Goal: Information Seeking & Learning: Learn about a topic

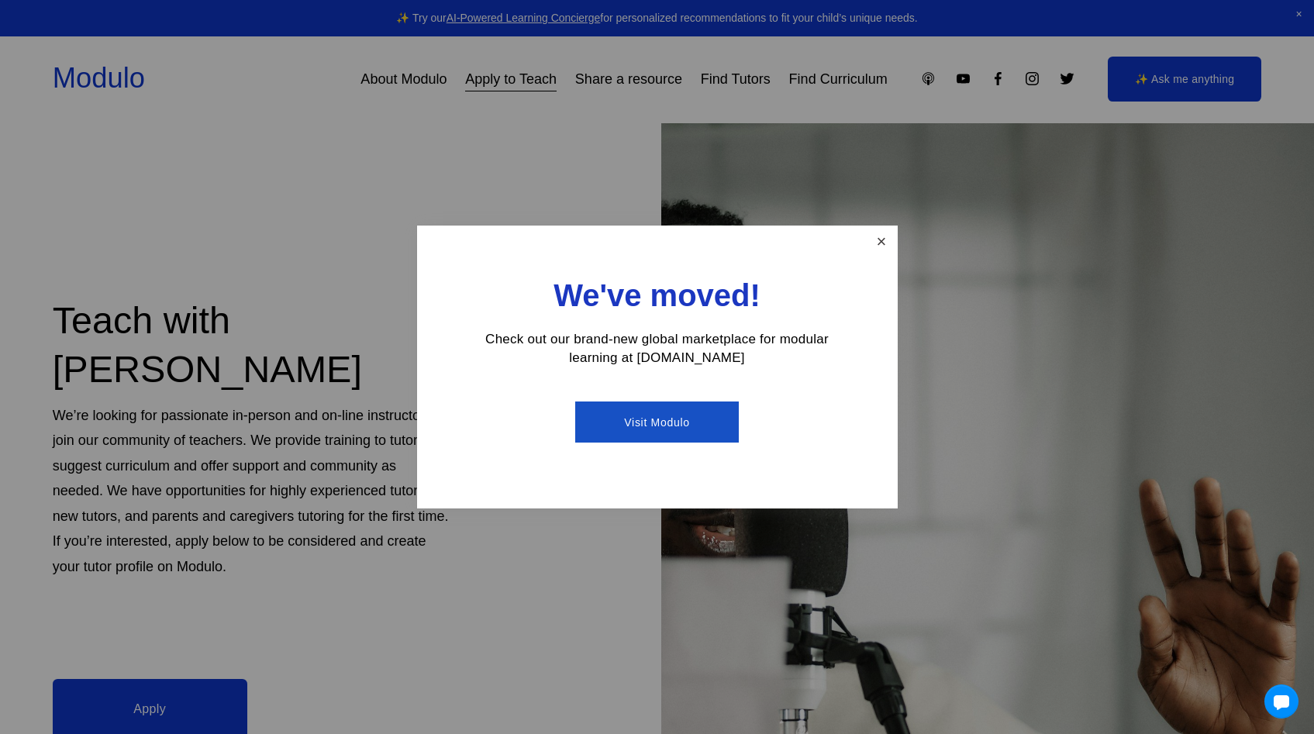
click at [878, 243] on link "Close" at bounding box center [880, 241] width 27 height 27
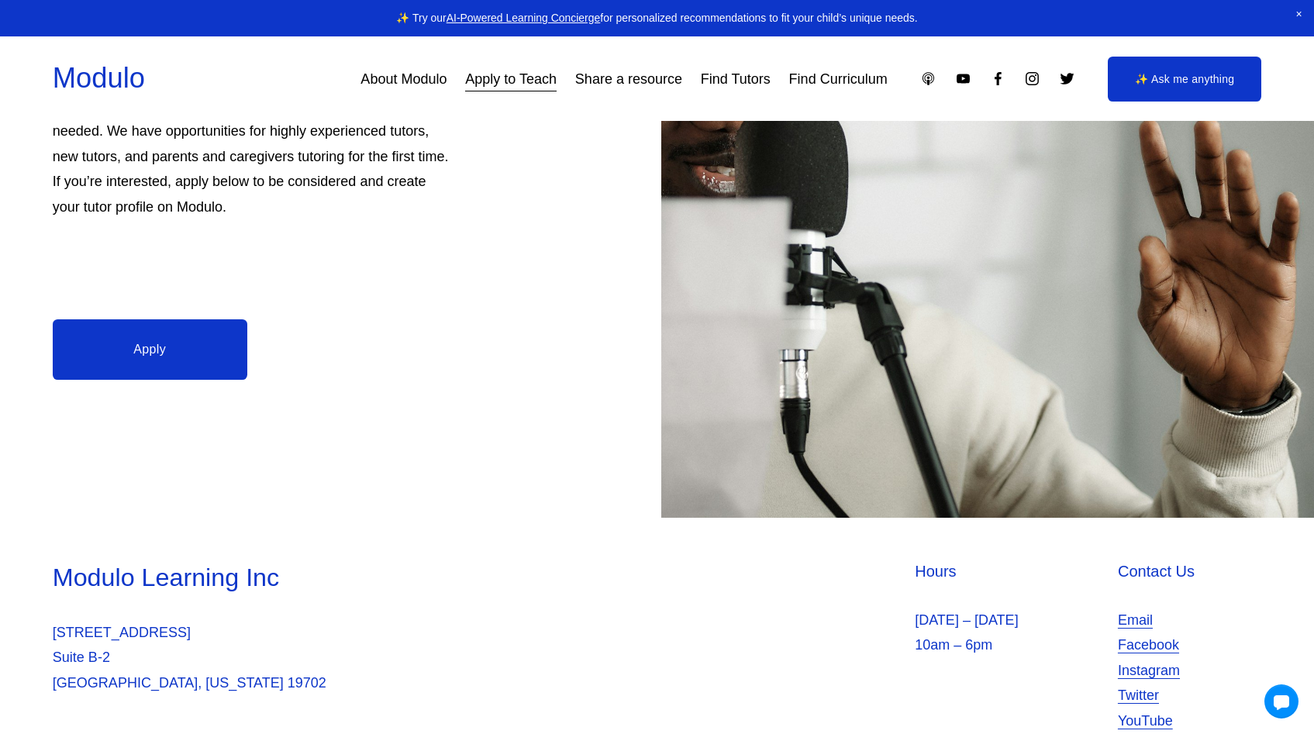
scroll to position [324, 0]
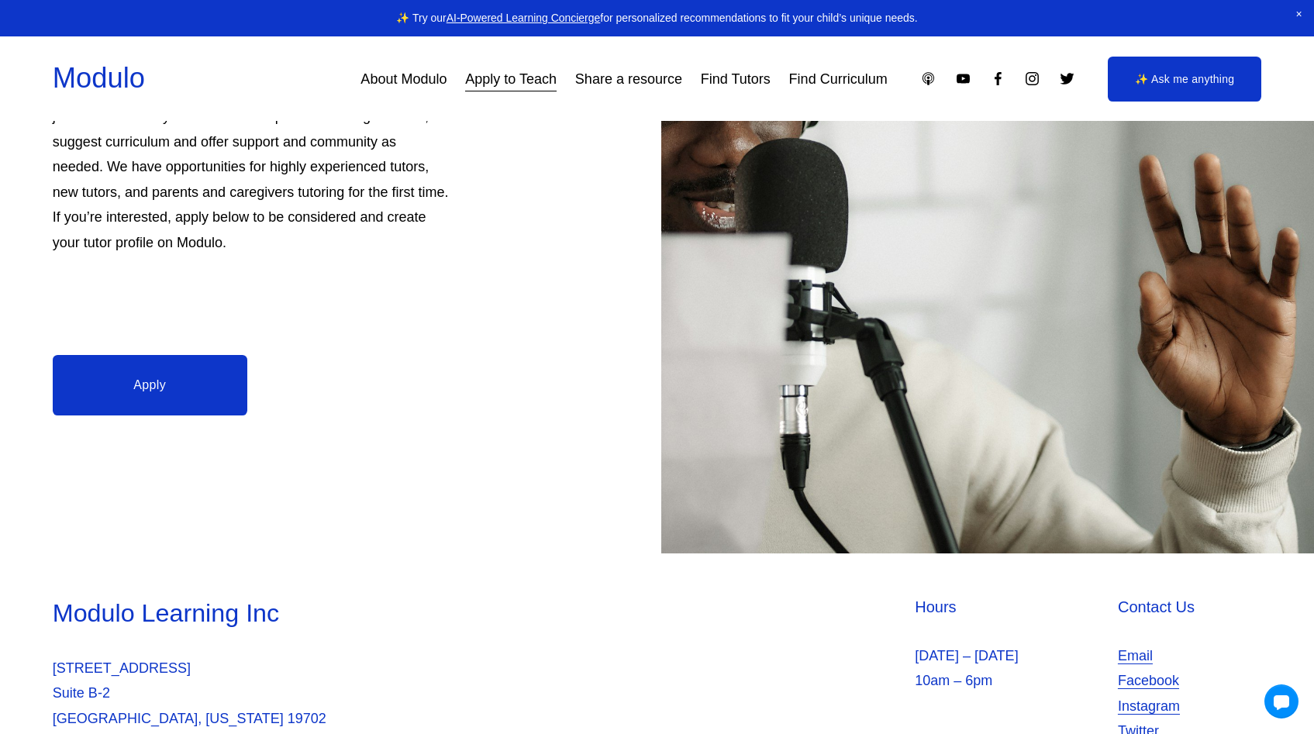
click at [186, 386] on link "Apply" at bounding box center [150, 385] width 195 height 60
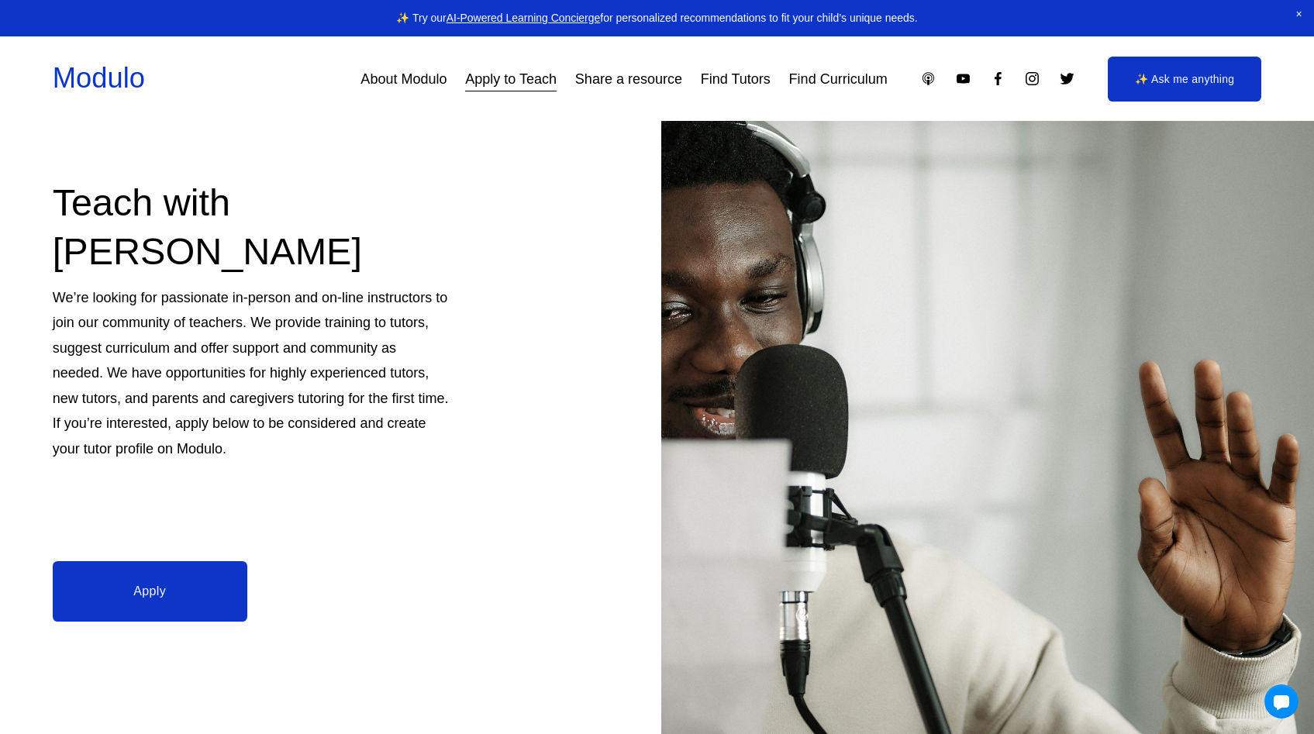
scroll to position [0, 0]
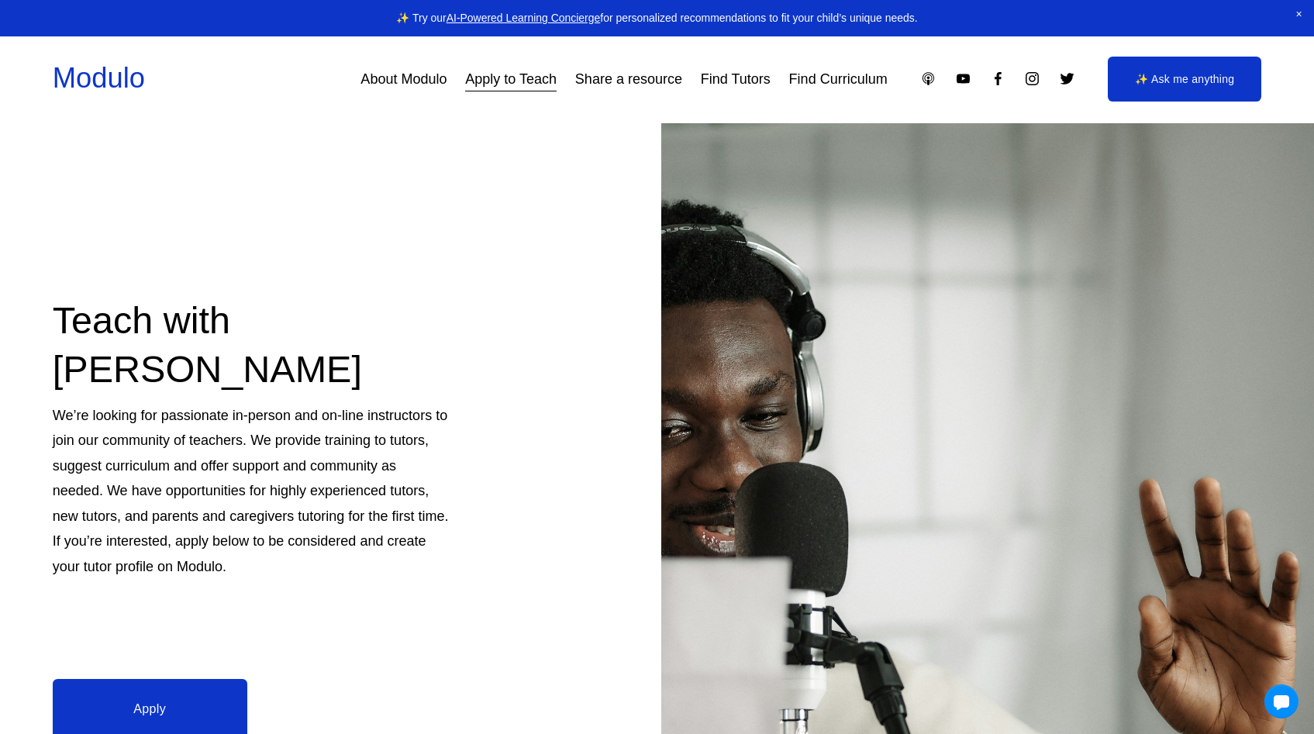
click at [717, 77] on link "Find Tutors" at bounding box center [736, 79] width 70 height 28
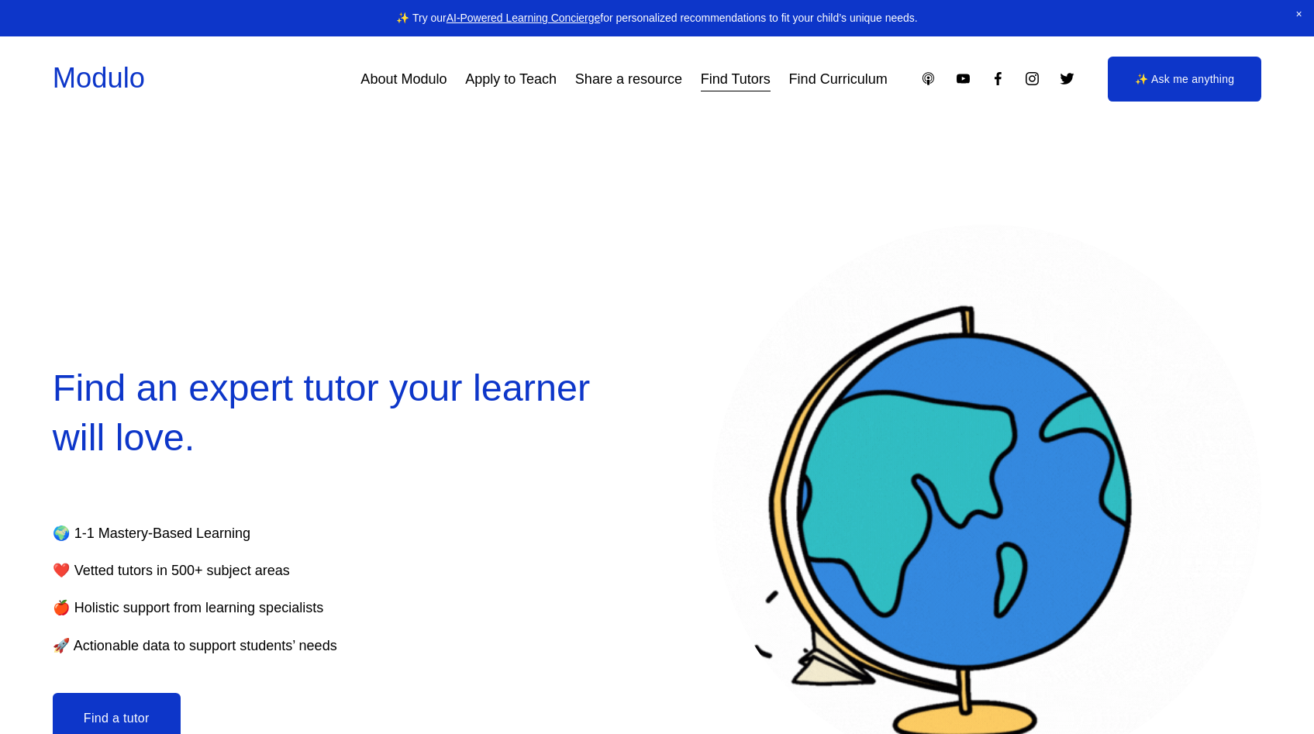
select select "**"
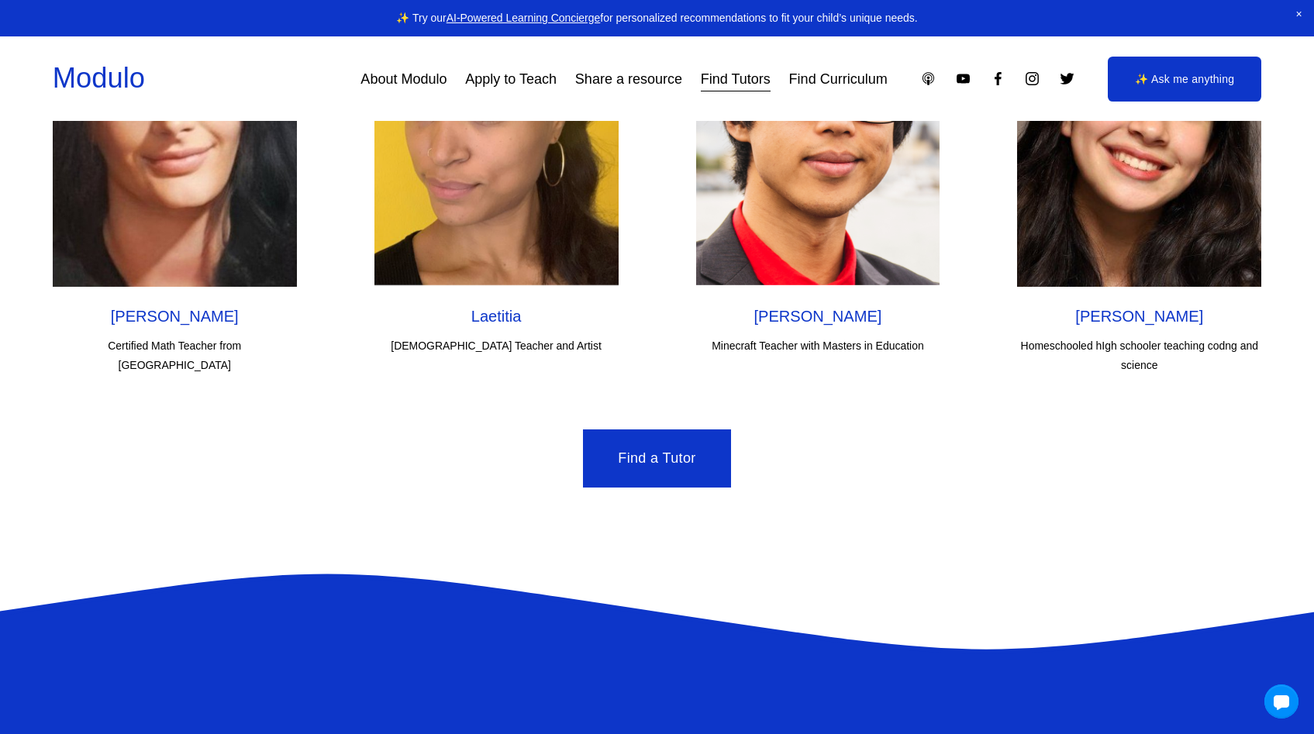
scroll to position [5134, 0]
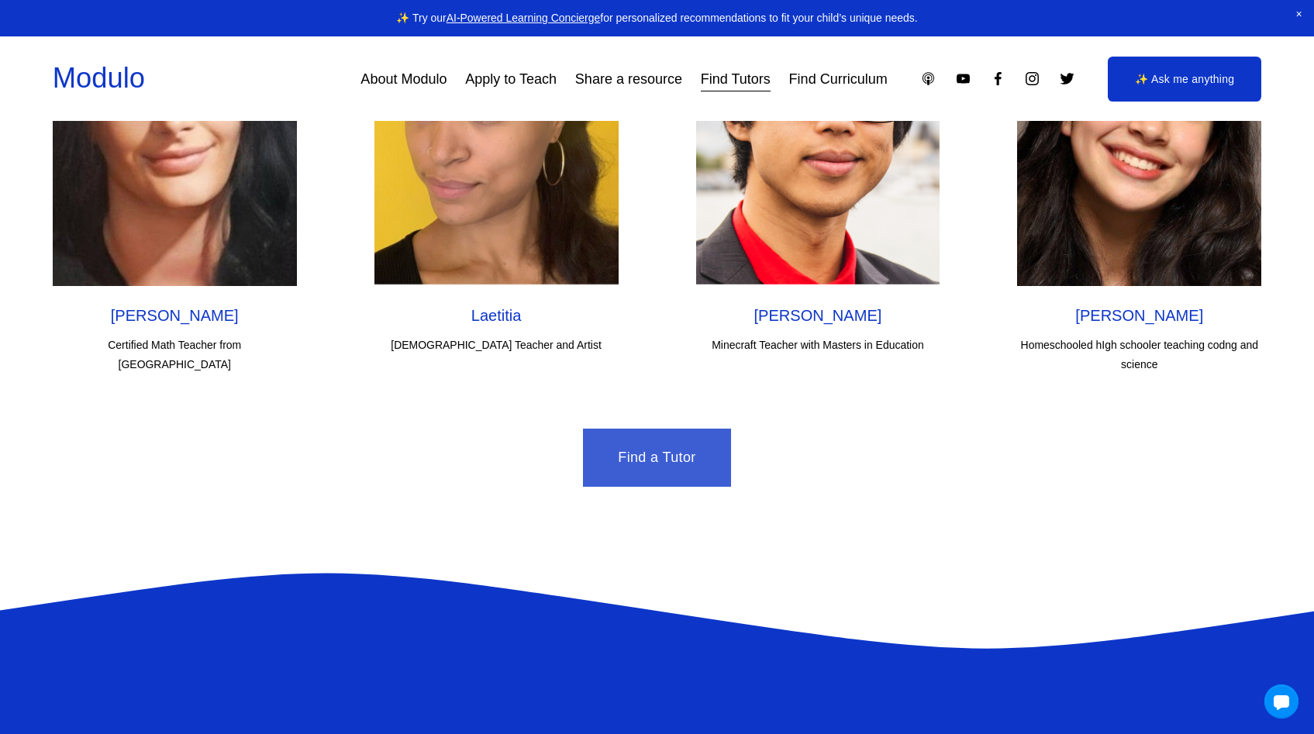
click at [616, 457] on link "Find a Tutor" at bounding box center [657, 458] width 148 height 58
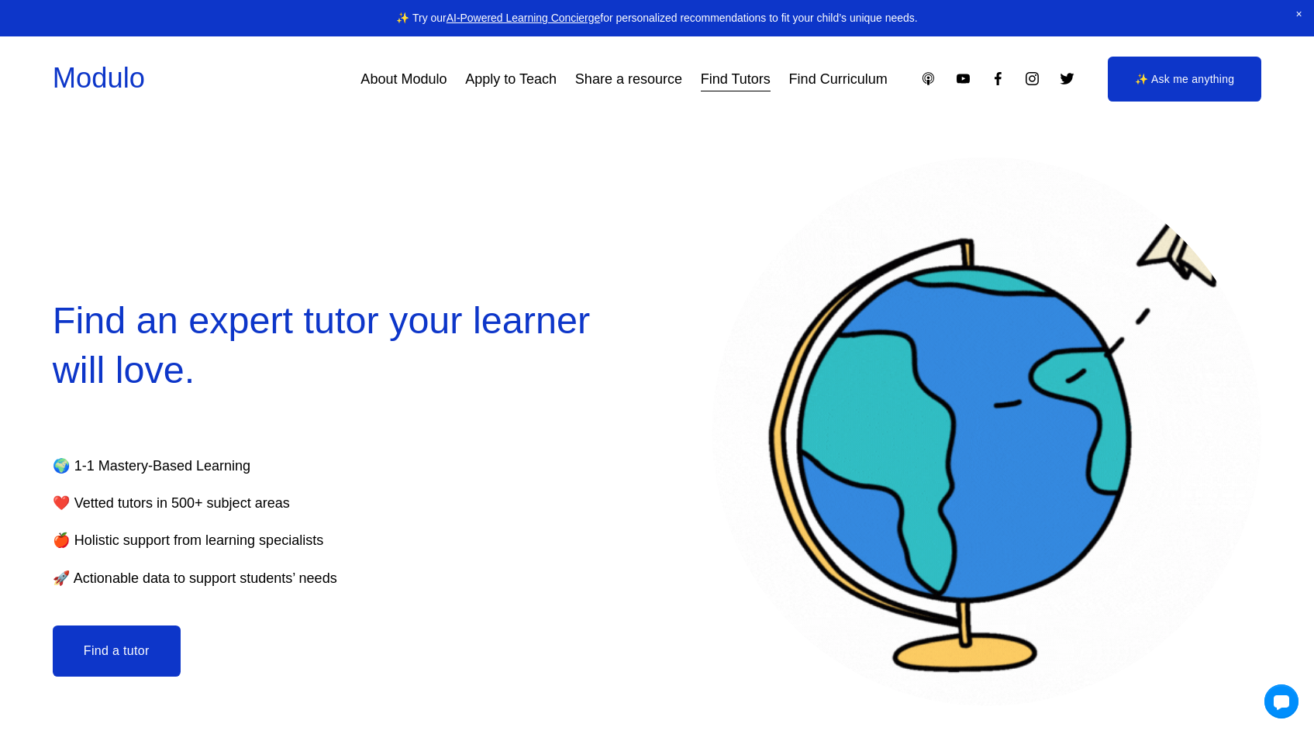
scroll to position [0, 0]
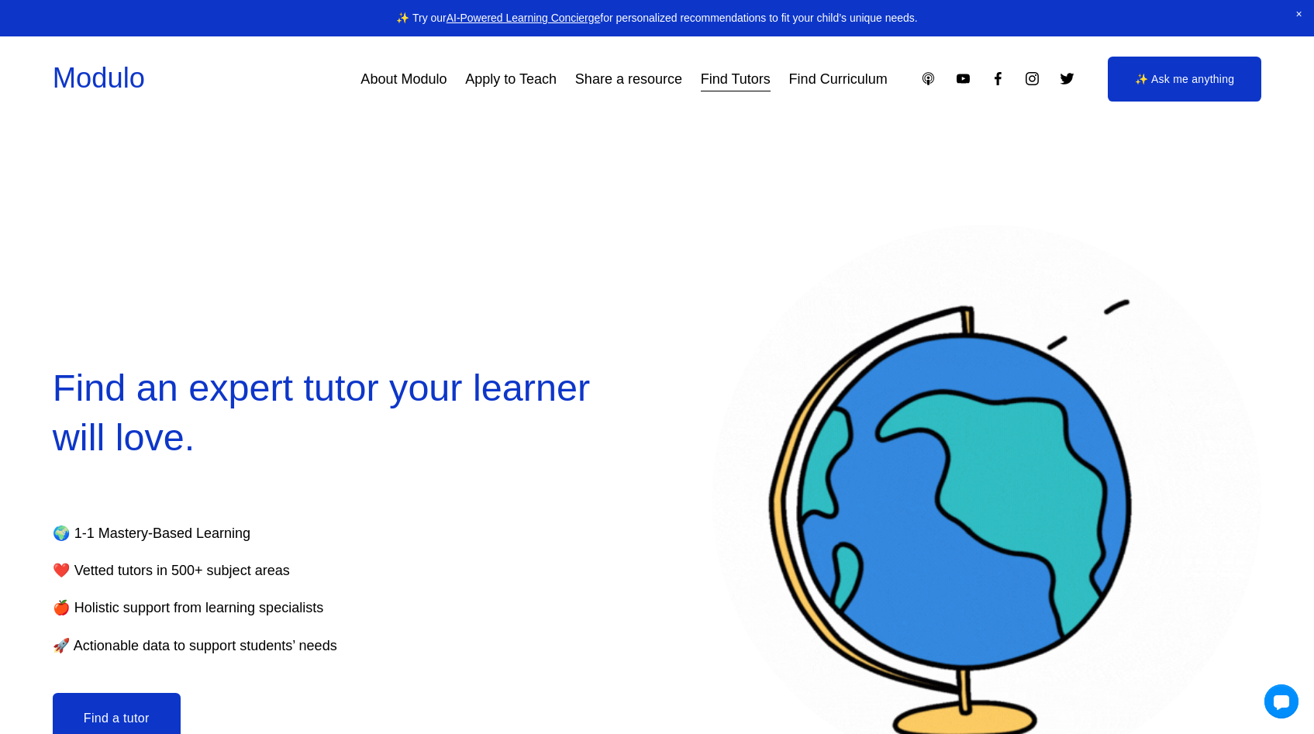
click at [76, 75] on link "Modulo" at bounding box center [99, 78] width 92 height 32
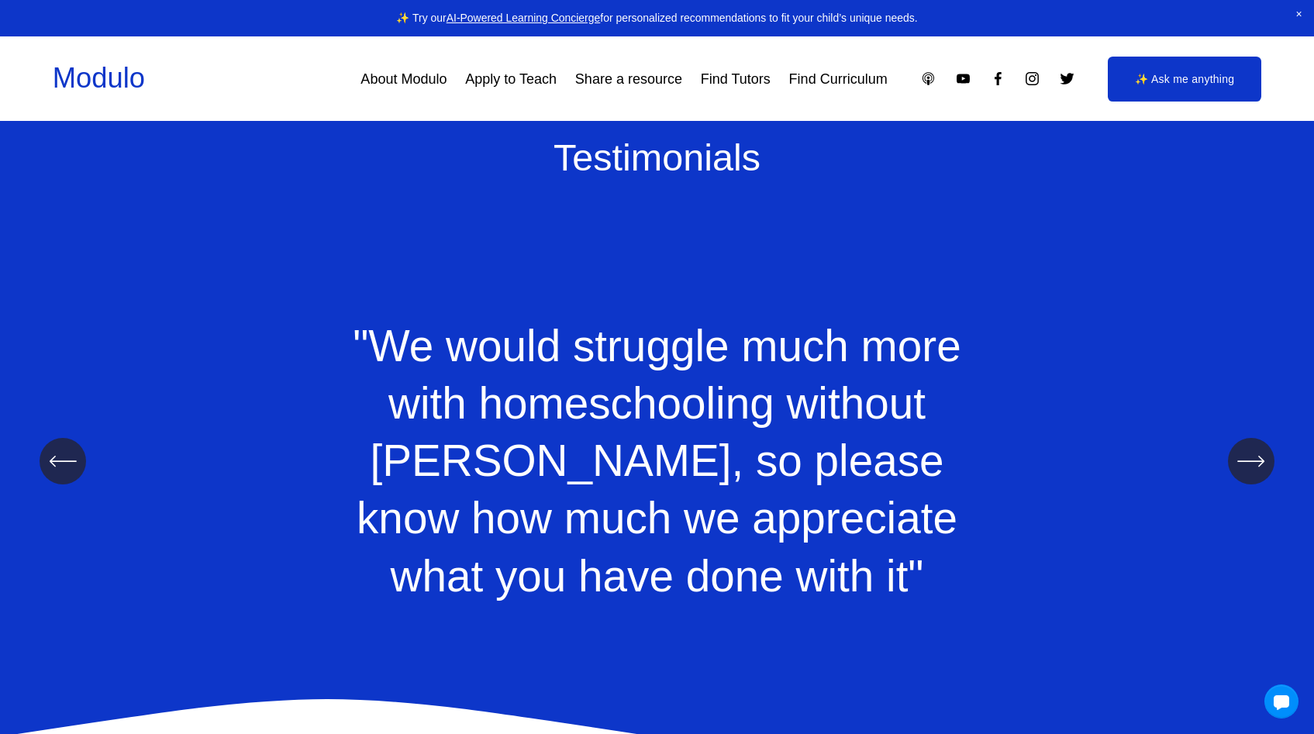
scroll to position [2028, 0]
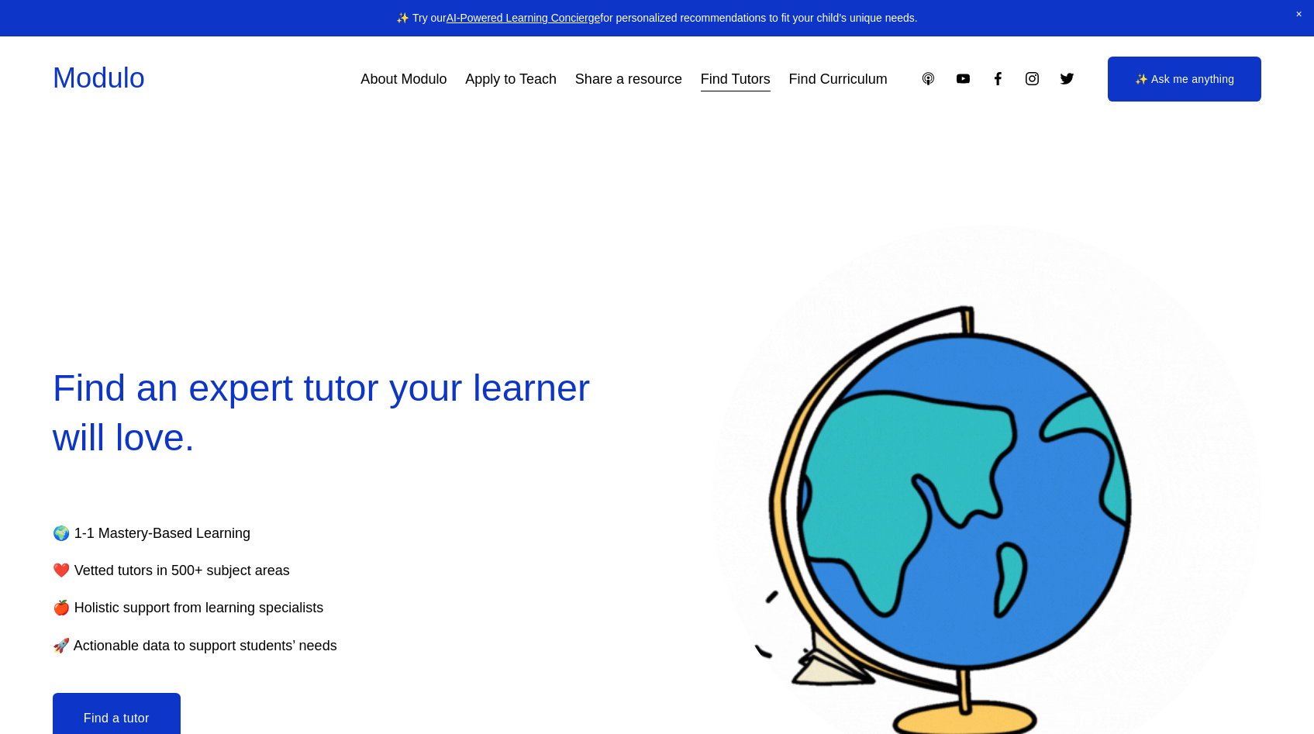
select select "**"
